Goal: Find specific page/section: Find specific page/section

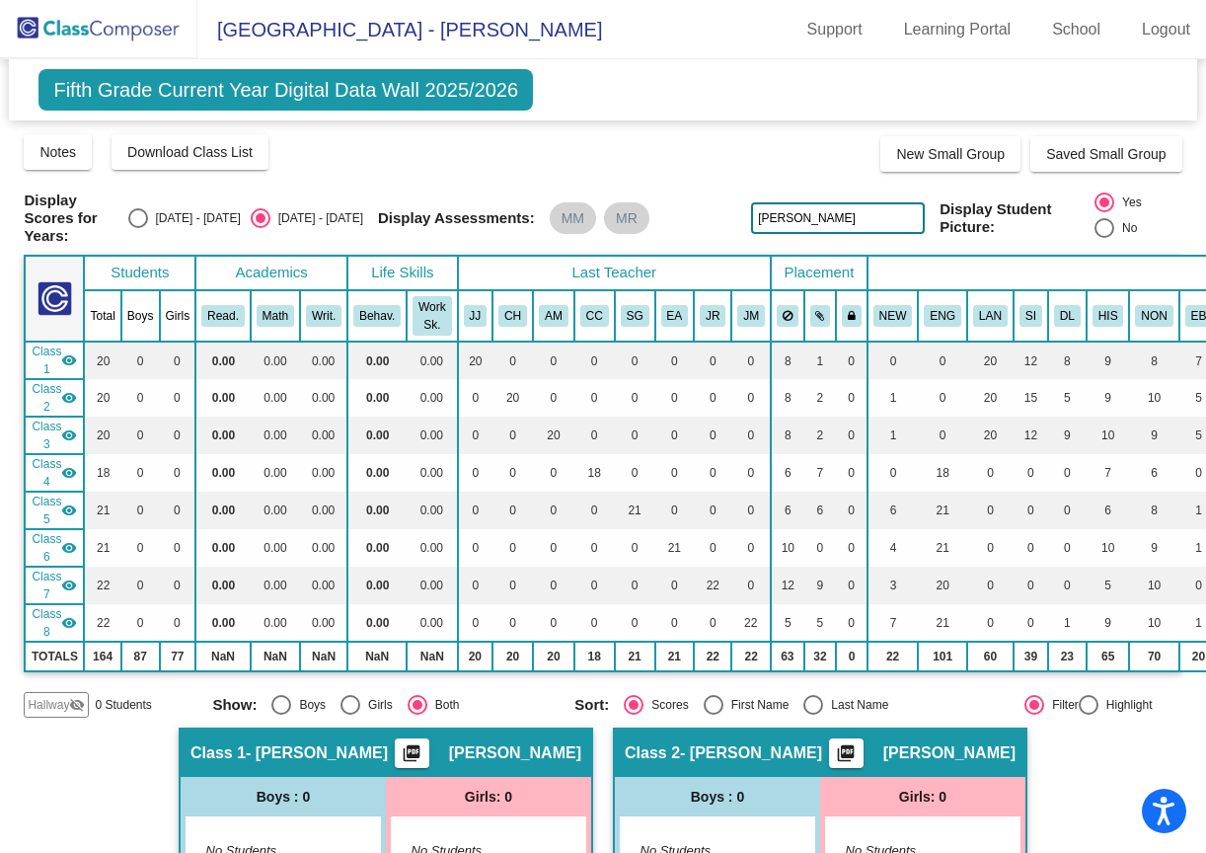
click at [89, 35] on img at bounding box center [98, 29] width 197 height 58
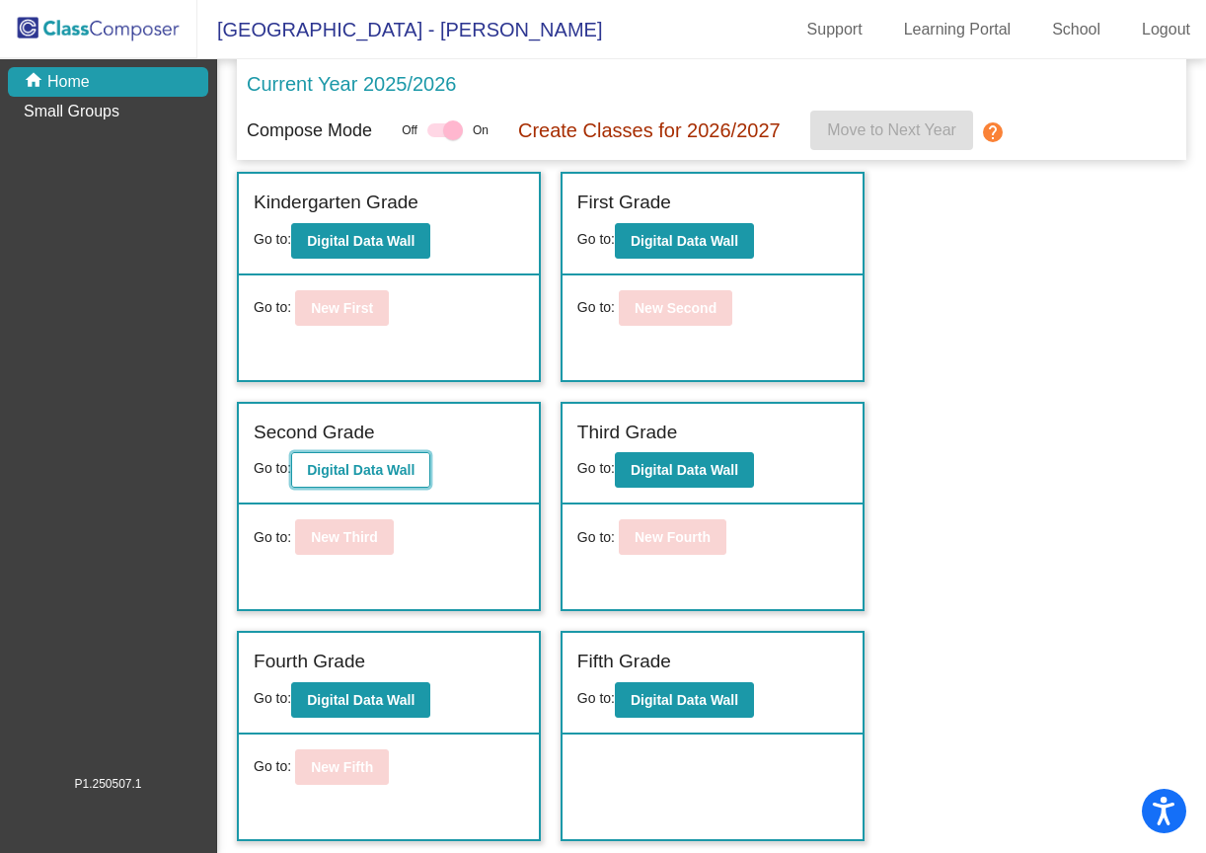
click at [324, 468] on b "Digital Data Wall" at bounding box center [361, 470] width 108 height 16
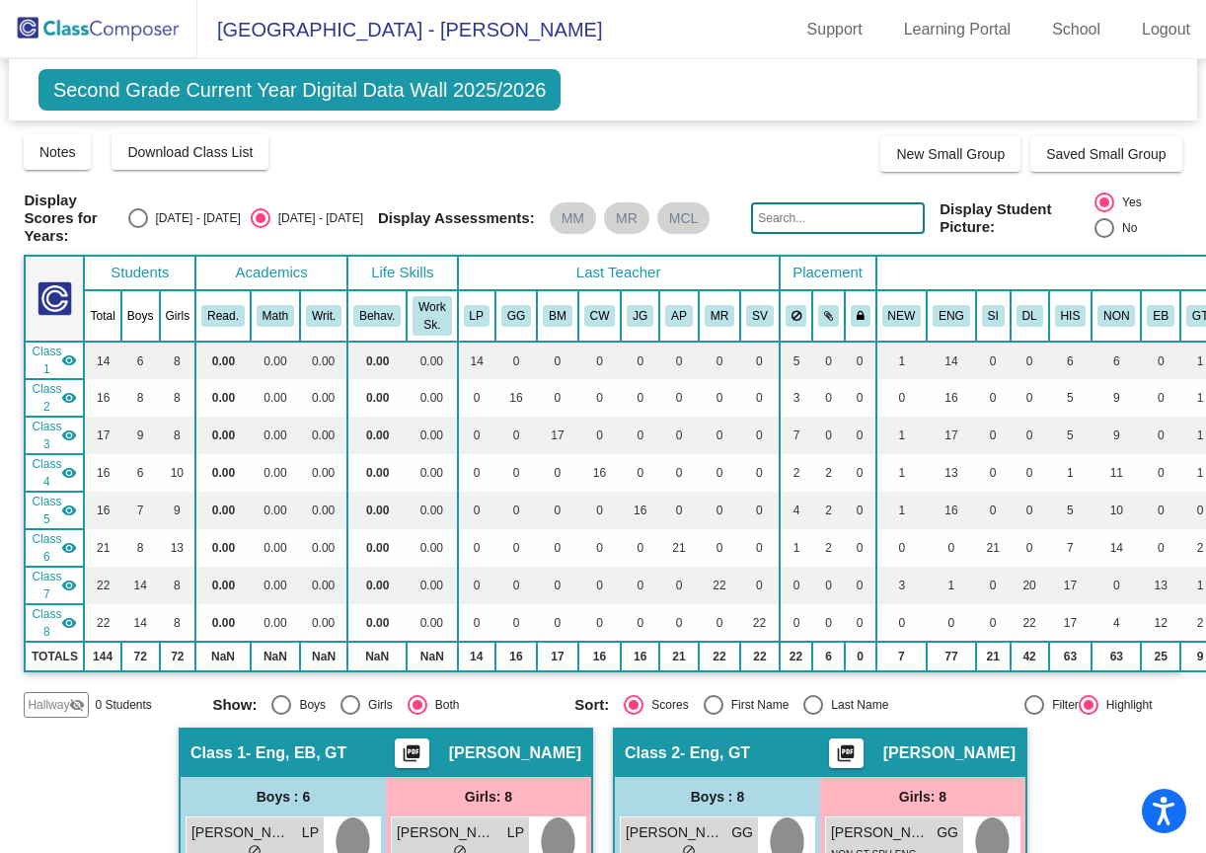
click at [807, 221] on input "text" at bounding box center [838, 218] width 174 height 32
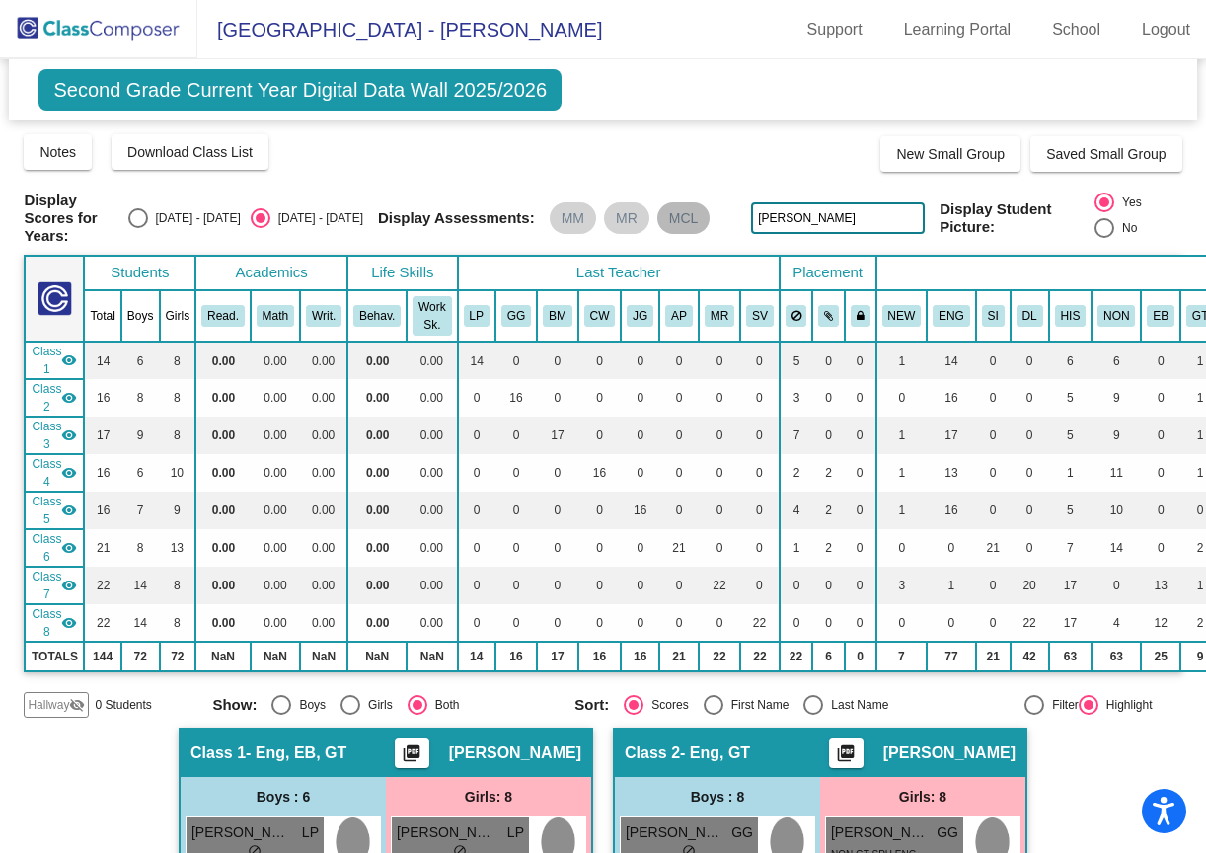
drag, startPoint x: 843, startPoint y: 232, endPoint x: 659, endPoint y: 204, distance: 185.6
click at [660, 210] on div "Display Scores for Years: [DATE] - [DATE] [DATE] - [DATE] Display Assessments: …" at bounding box center [603, 217] width 1158 height 53
type input "[PERSON_NAME]"
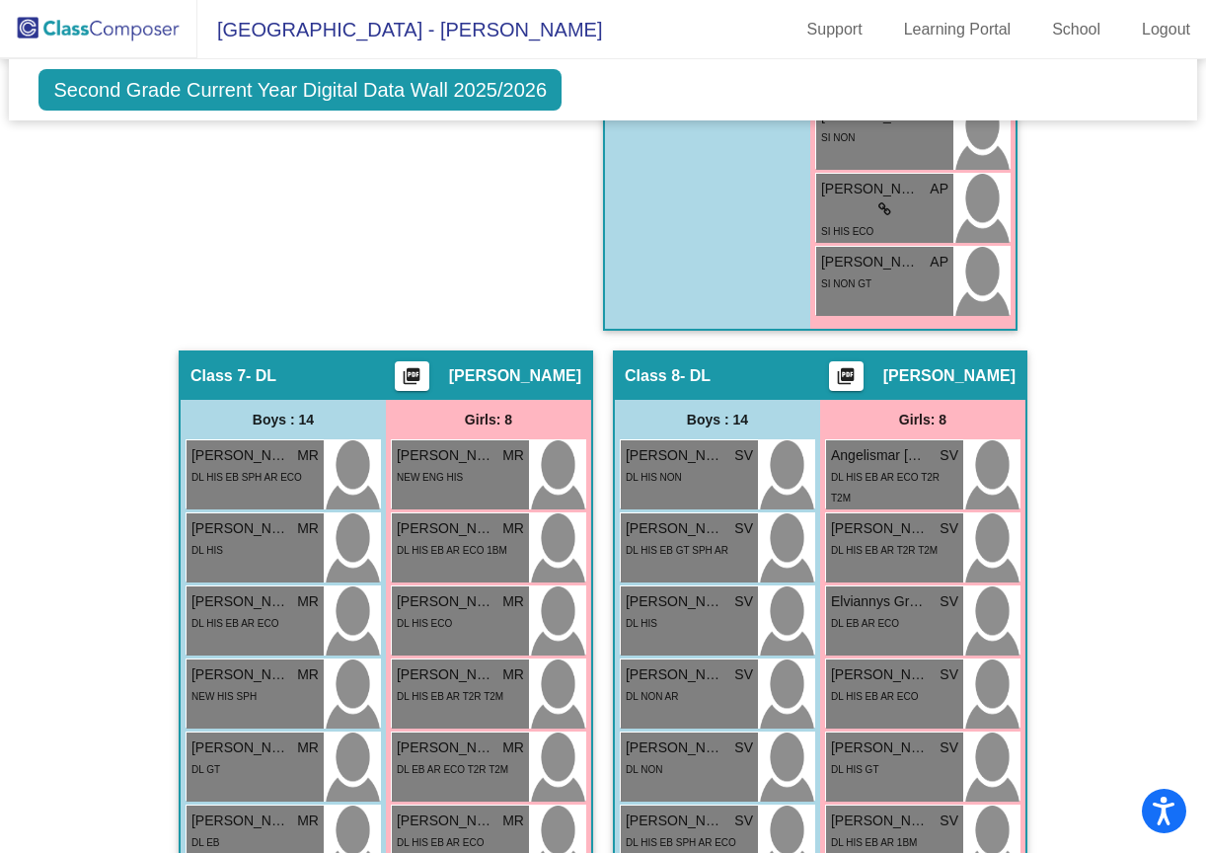
scroll to position [3649, 0]
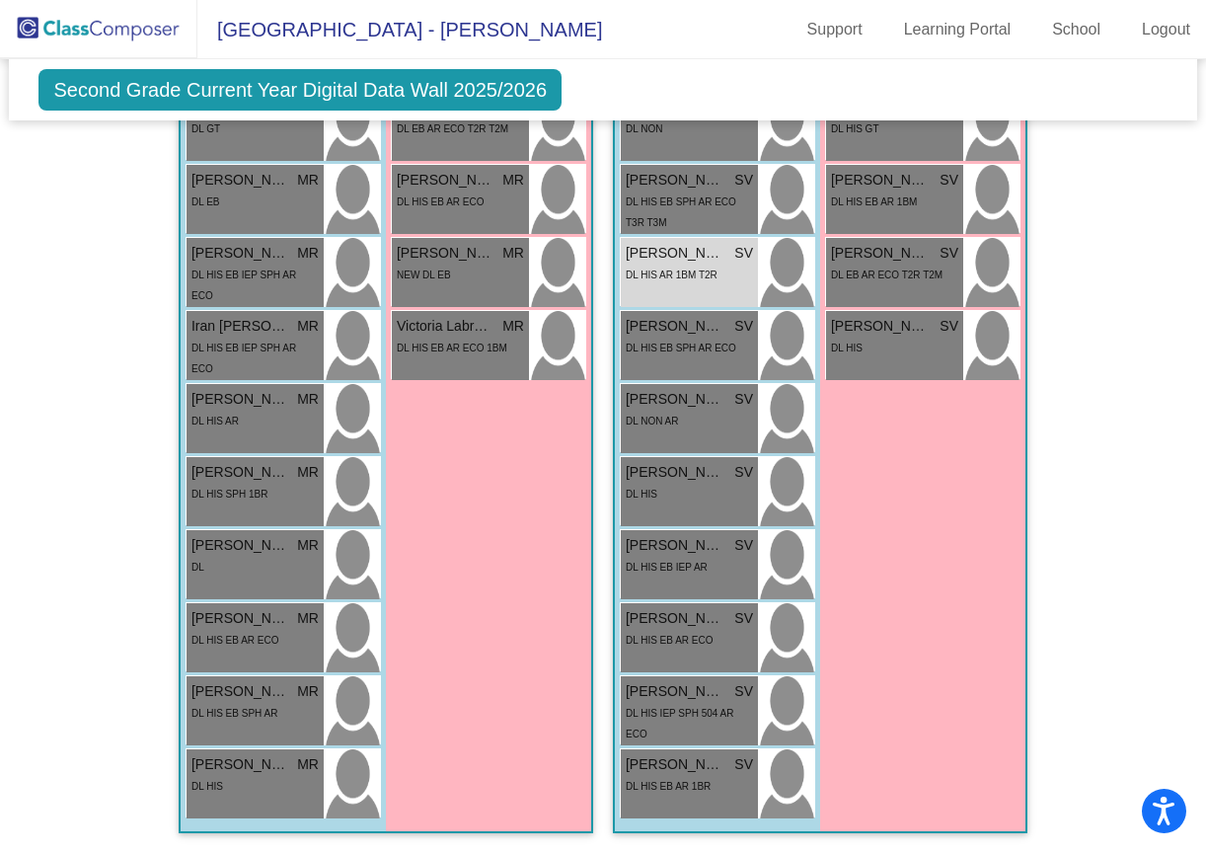
click at [74, 29] on img at bounding box center [98, 29] width 197 height 58
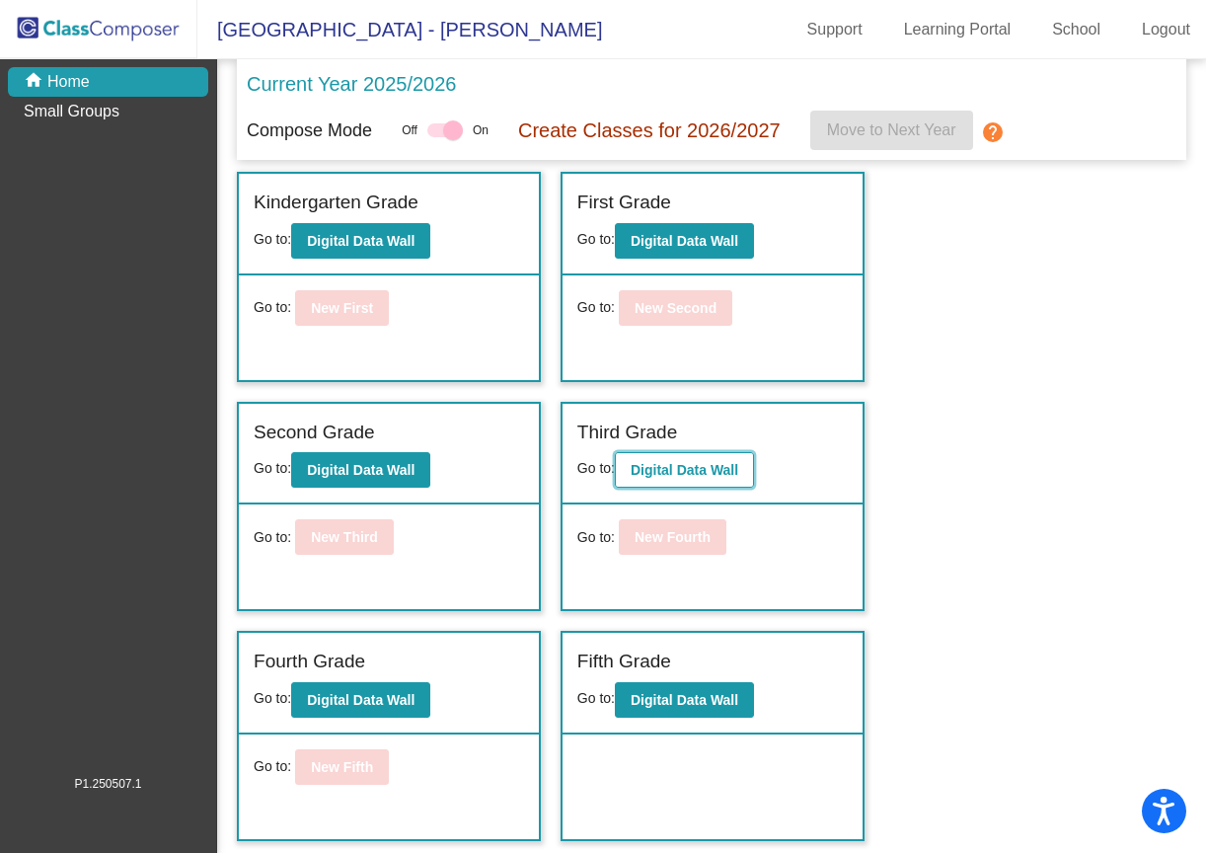
click at [677, 480] on button "Digital Data Wall" at bounding box center [684, 470] width 139 height 36
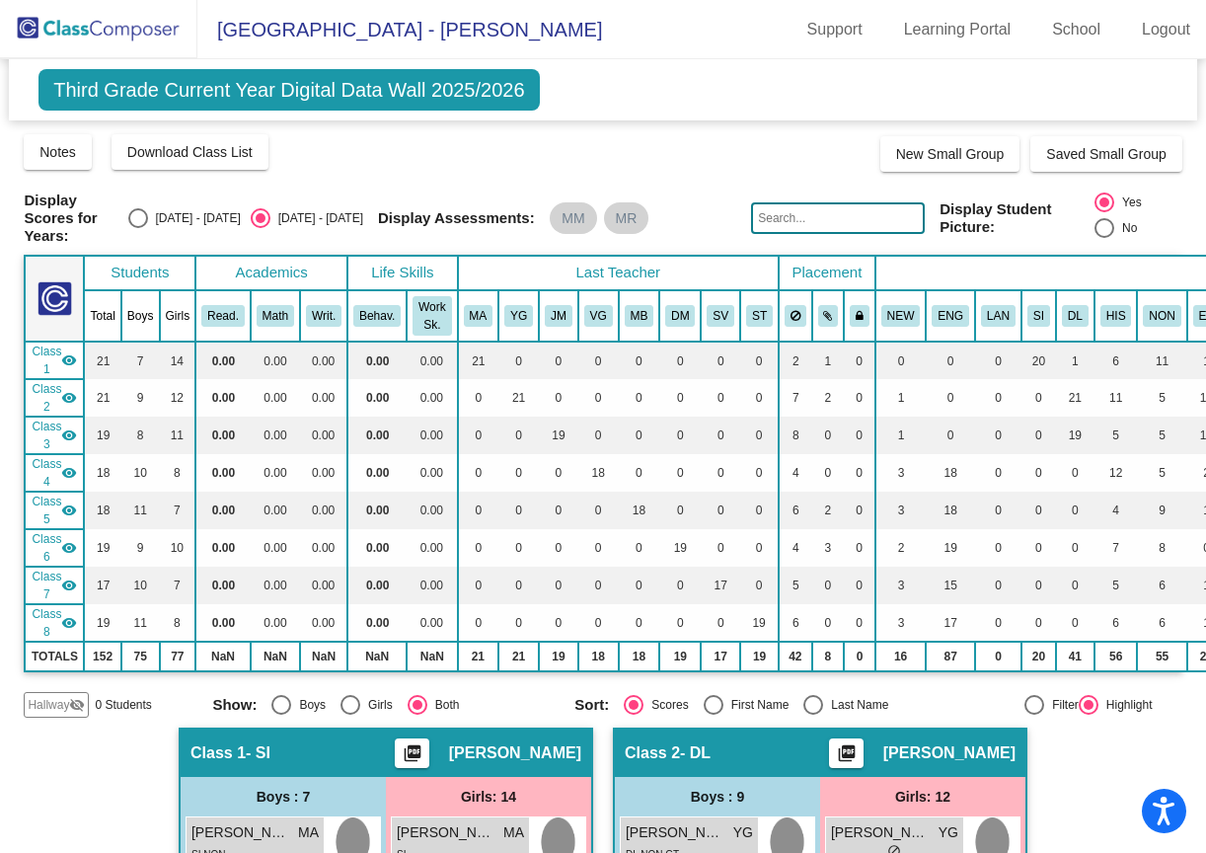
click at [794, 227] on input "text" at bounding box center [838, 218] width 174 height 32
type input "g"
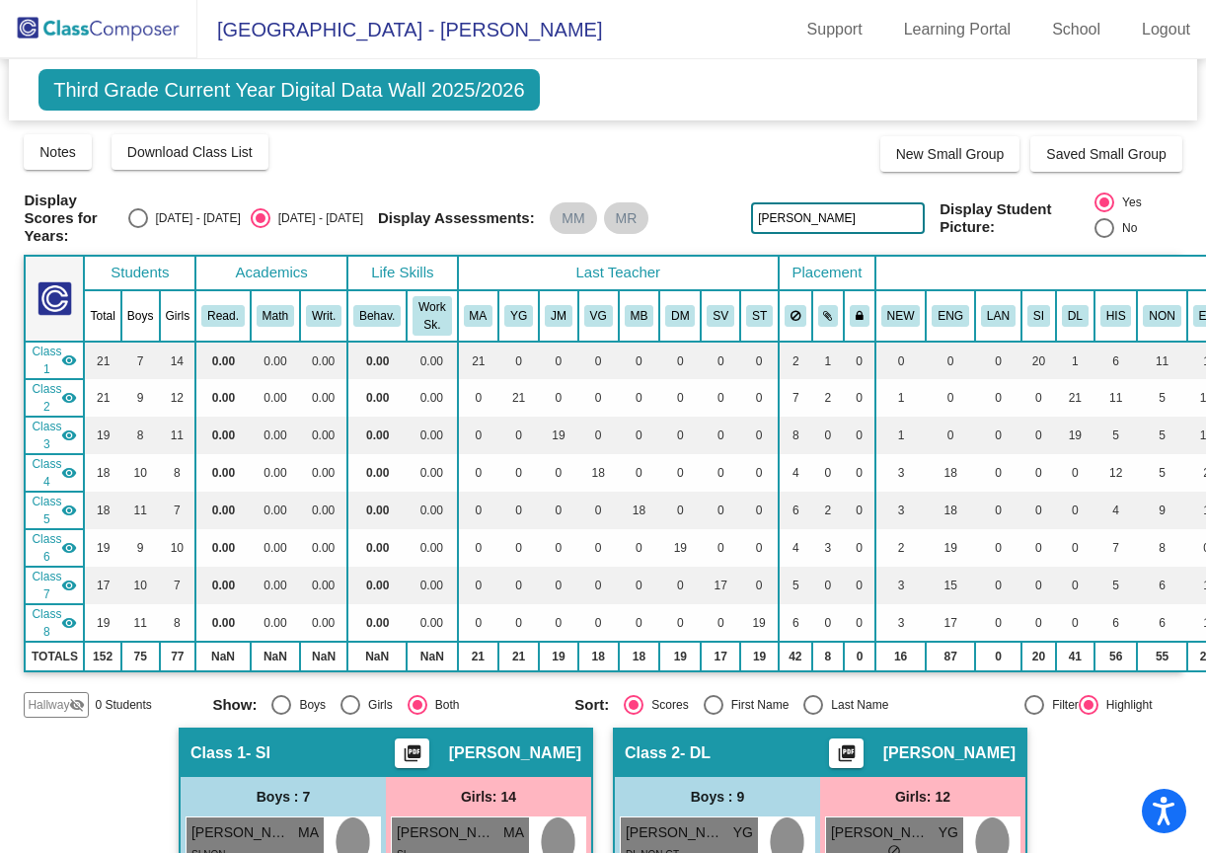
type input "[PERSON_NAME]"
